Goal: Information Seeking & Learning: Learn about a topic

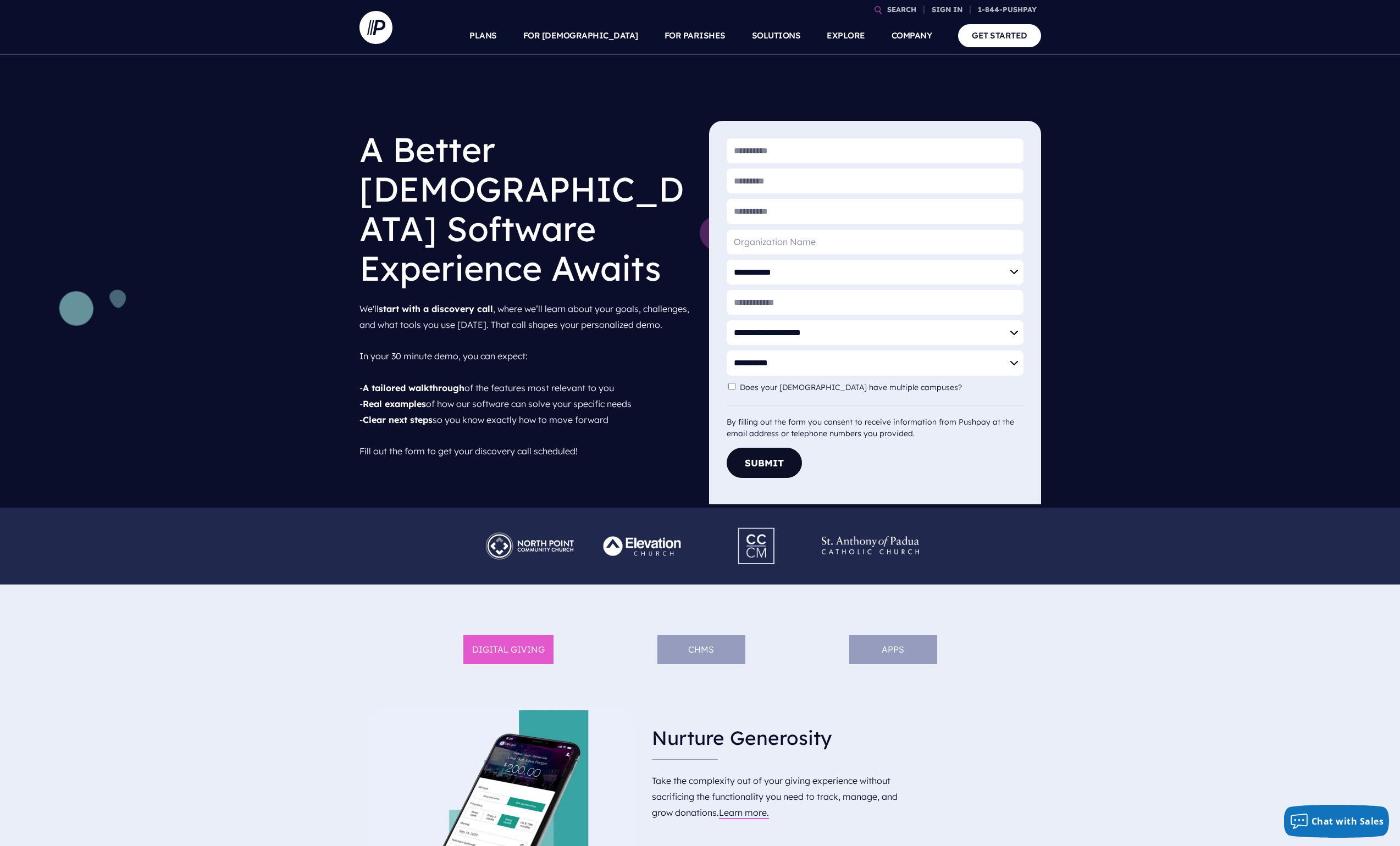
click at [894, 653] on li "APPS" at bounding box center [894, 650] width 88 height 29
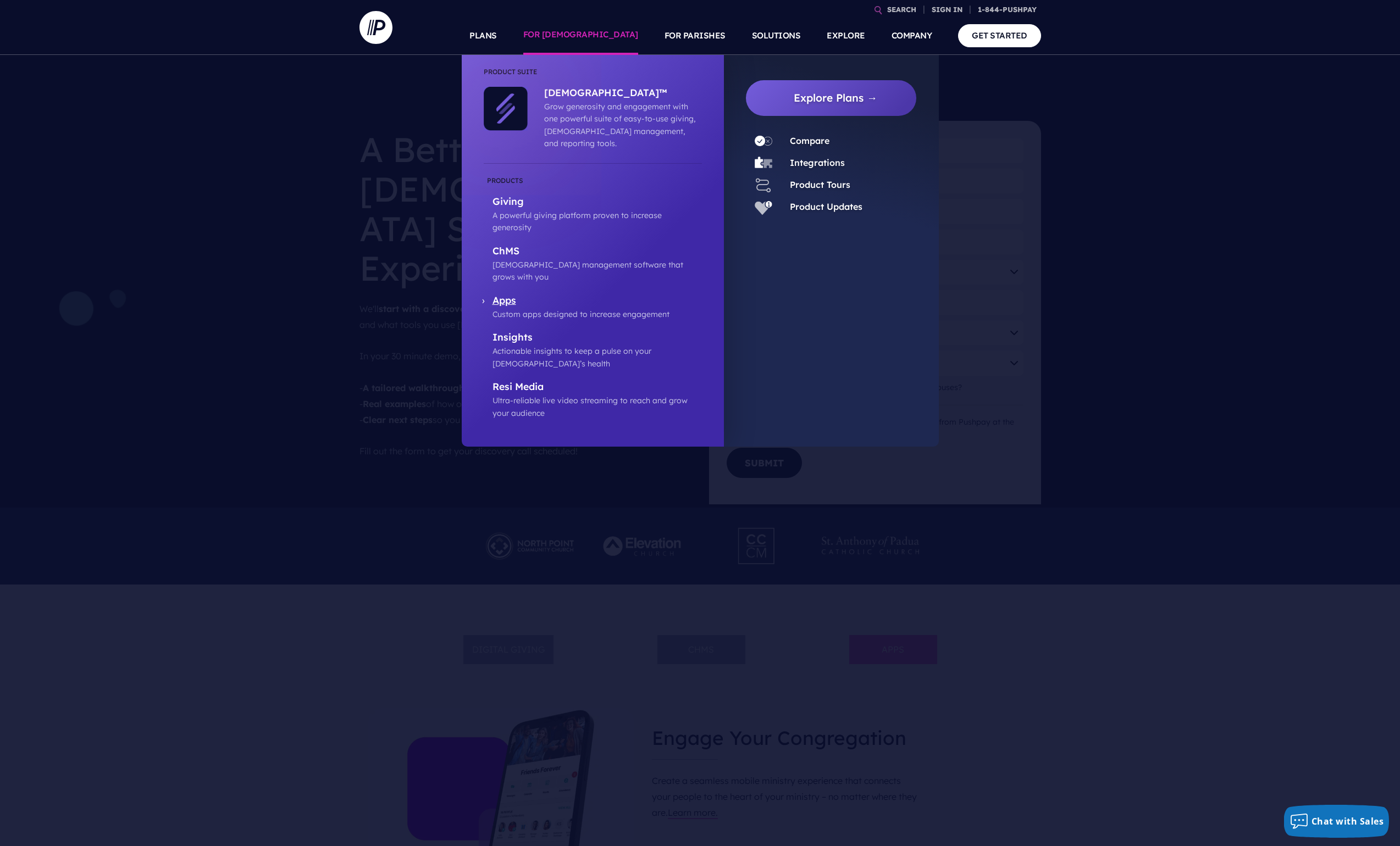
click at [625, 308] on p "Custom apps designed to increase engagement" at bounding box center [597, 314] width 210 height 12
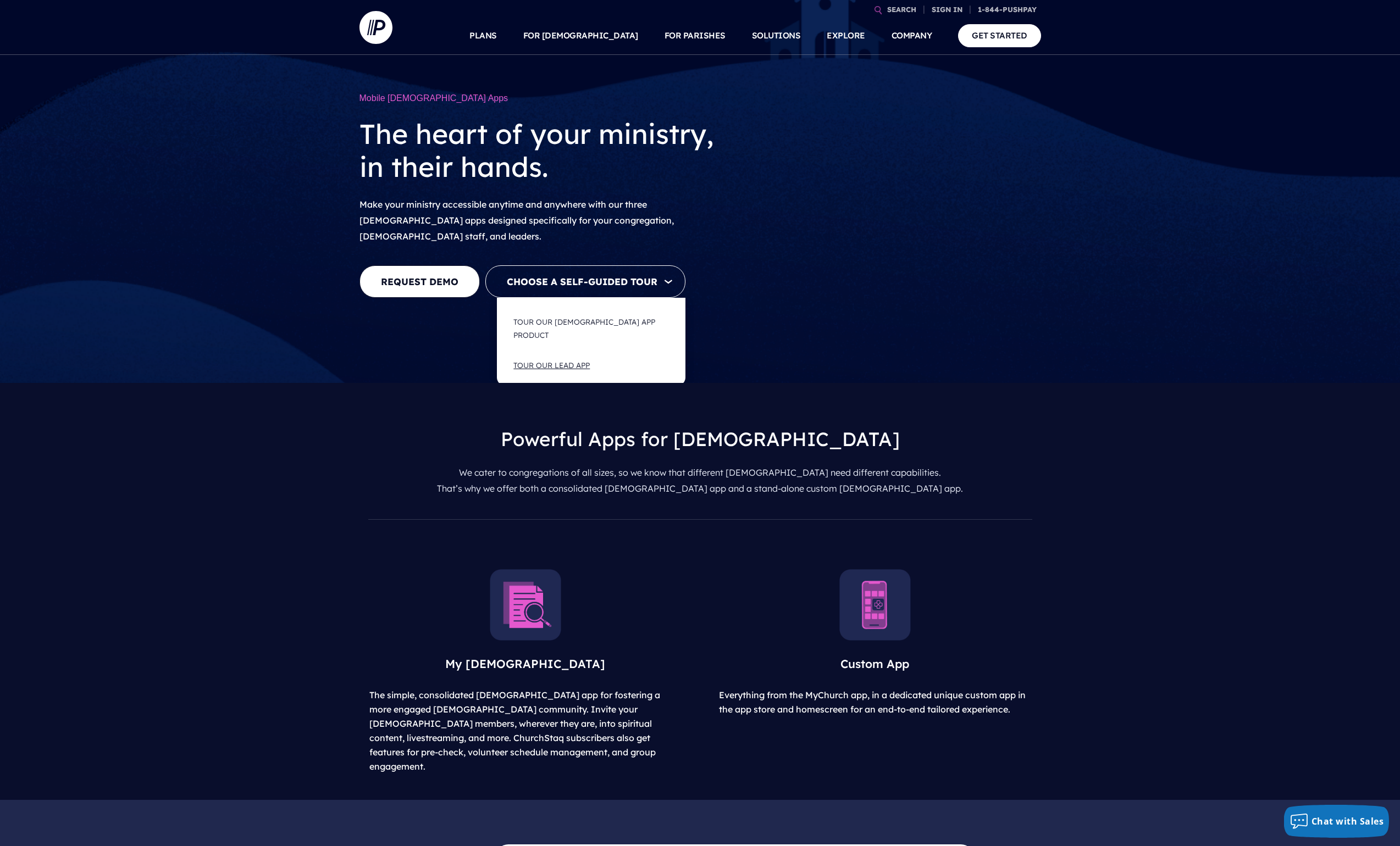
click at [579, 351] on button "Tour Our LEAD App" at bounding box center [591, 366] width 177 height 29
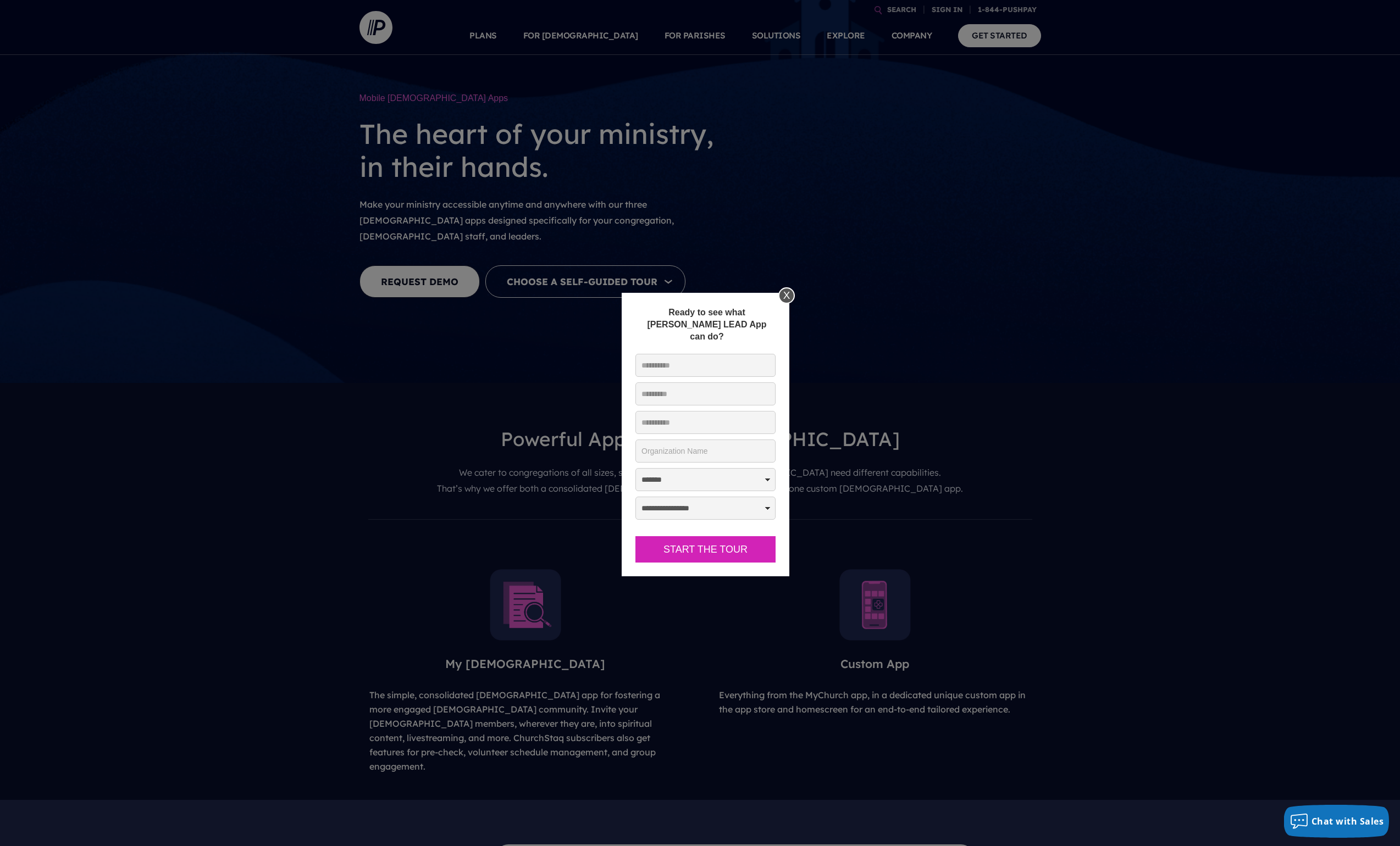
click at [781, 293] on div "X" at bounding box center [787, 296] width 16 height 16
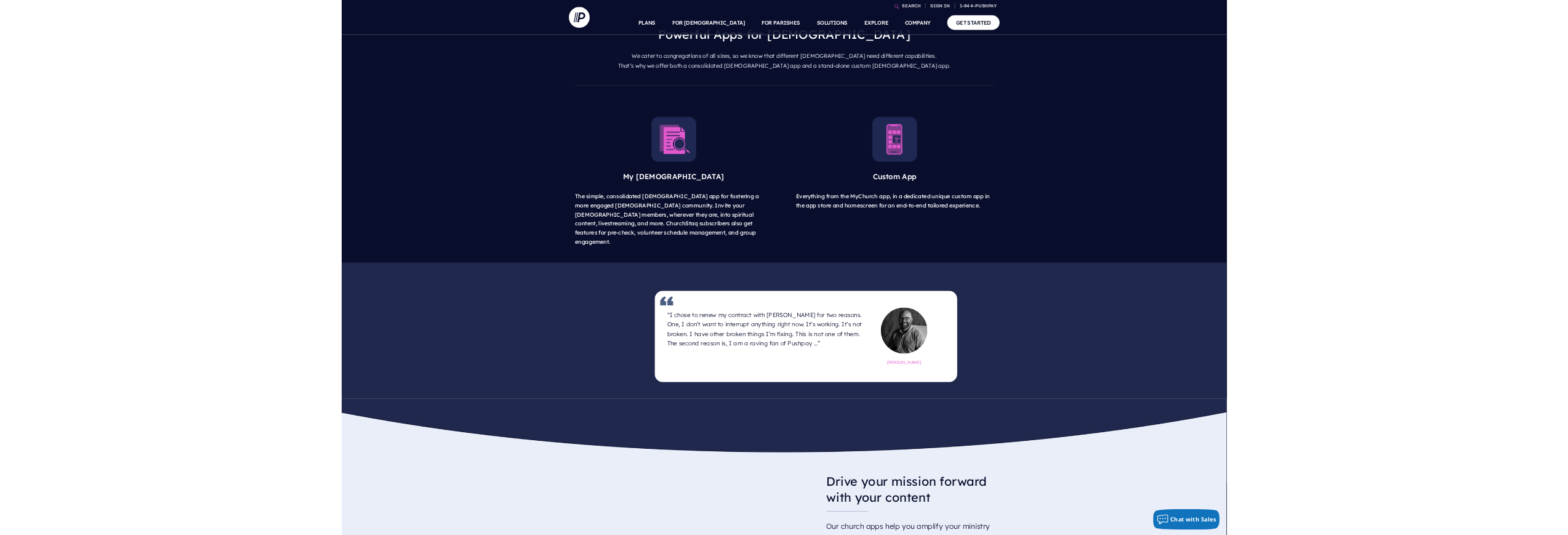
scroll to position [493, 0]
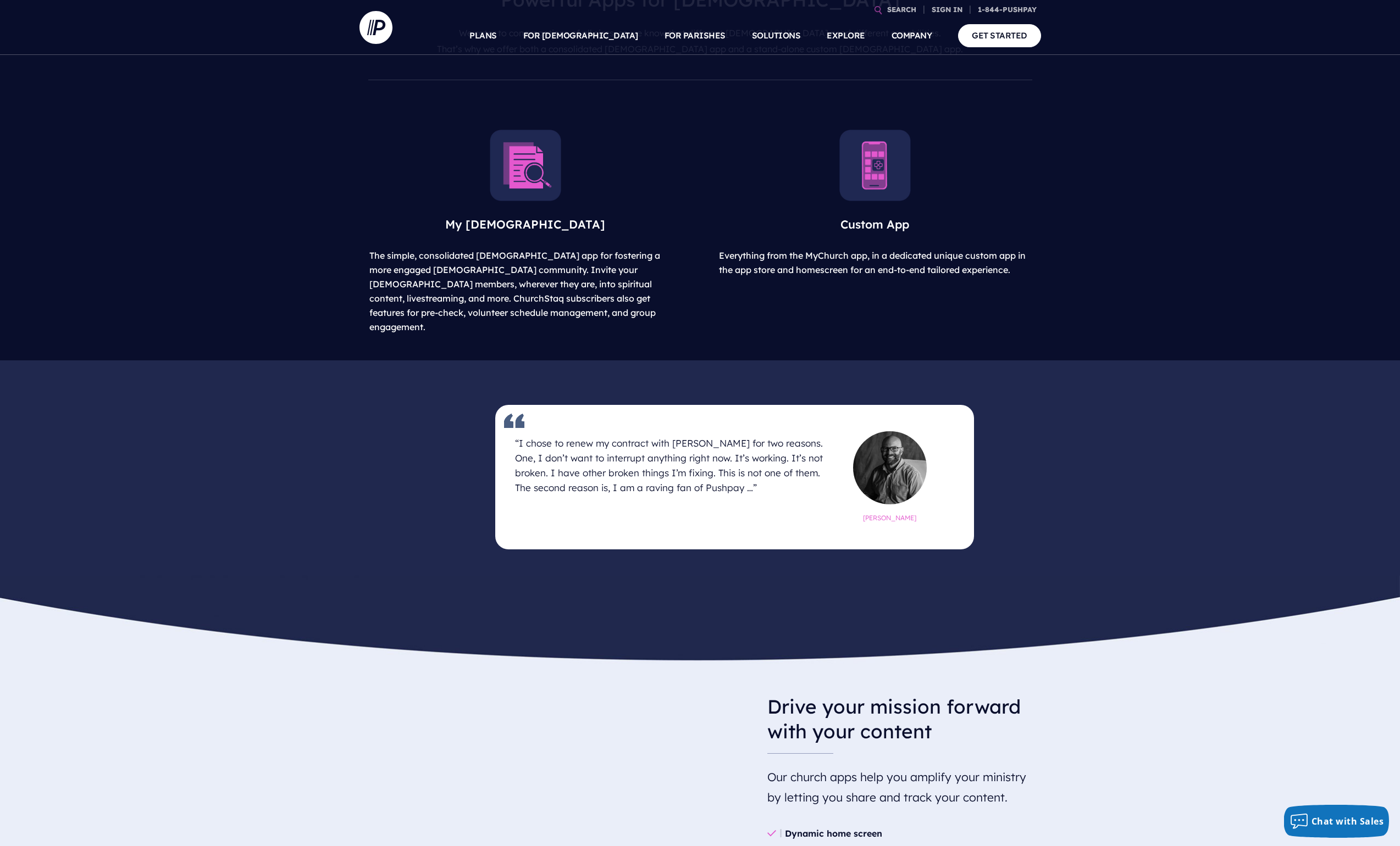
click at [424, 449] on div "“I chose to renew my contract with Pushpay for two reasons. One, I don’t want t…" at bounding box center [700, 477] width 568 height 162
